Goal: Transaction & Acquisition: Purchase product/service

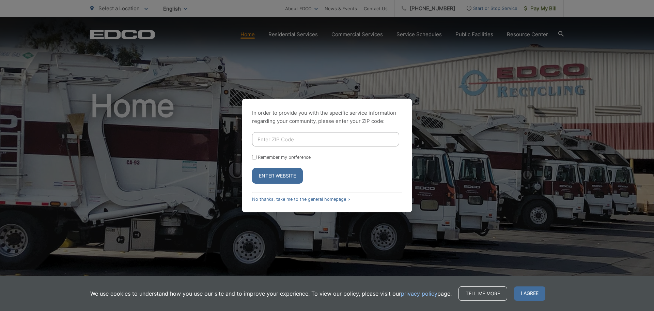
click at [306, 141] on input "Enter ZIP Code" at bounding box center [325, 139] width 147 height 14
type input "92024"
click at [252, 168] on button "Enter Website" at bounding box center [277, 176] width 51 height 16
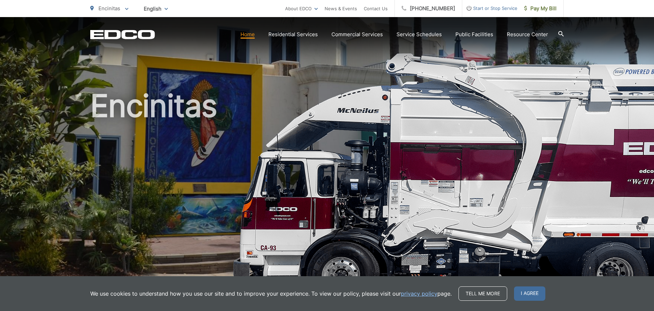
click at [249, 36] on link "Home" at bounding box center [248, 34] width 14 height 8
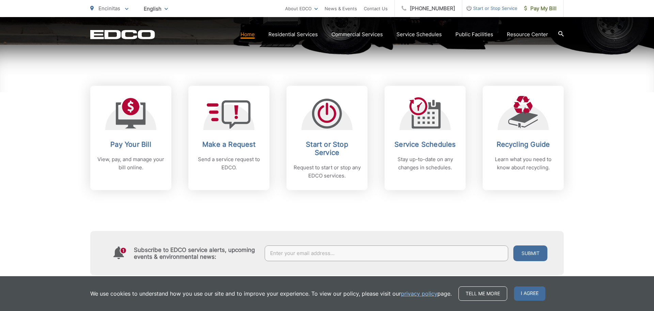
scroll to position [300, 0]
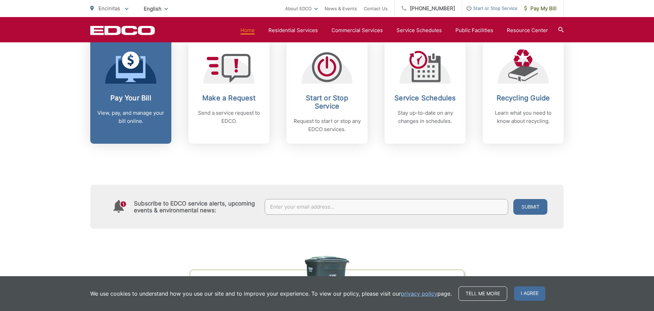
click at [141, 74] on icon at bounding box center [131, 69] width 30 height 26
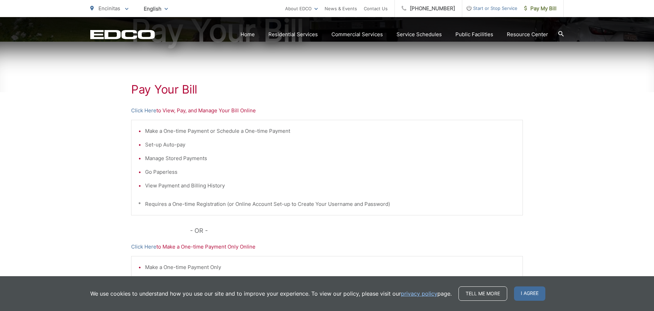
scroll to position [109, 0]
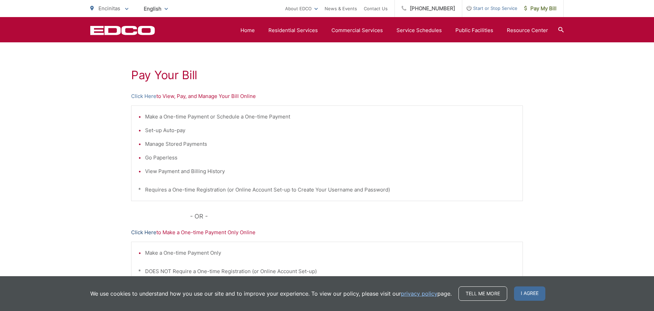
click at [139, 231] on link "Click Here" at bounding box center [143, 232] width 25 height 8
click at [139, 94] on link "Click Here" at bounding box center [143, 96] width 25 height 8
